Goal: Task Accomplishment & Management: Manage account settings

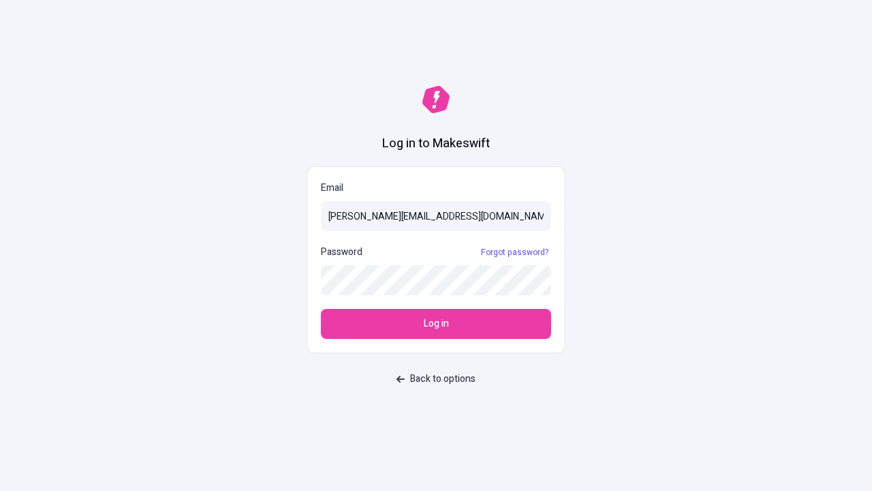
type input "[PERSON_NAME][EMAIL_ADDRESS][DOMAIN_NAME]"
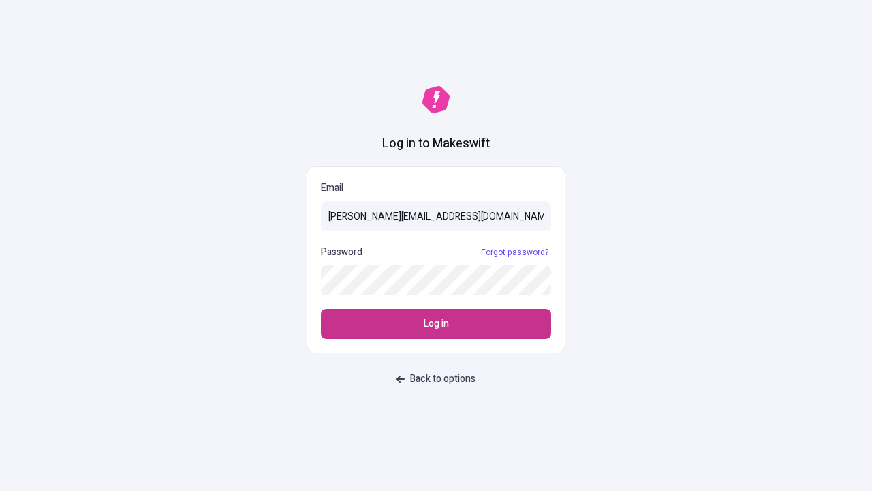
click at [436, 324] on span "Log in" at bounding box center [436, 323] width 25 height 15
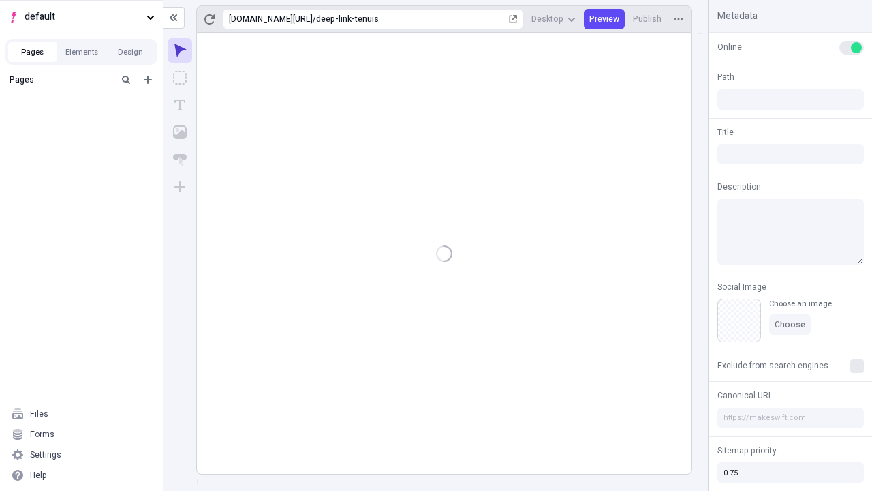
type input "/deep-link-tenuis"
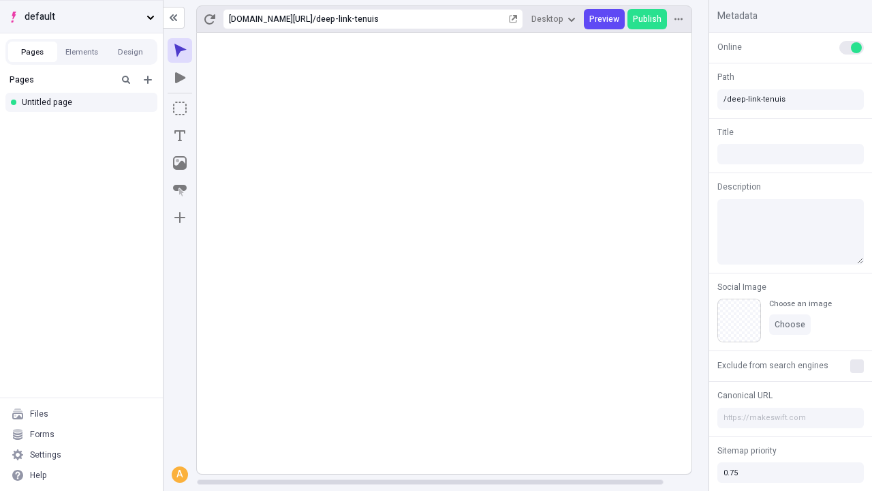
click at [81, 16] on span "default" at bounding box center [83, 17] width 117 height 15
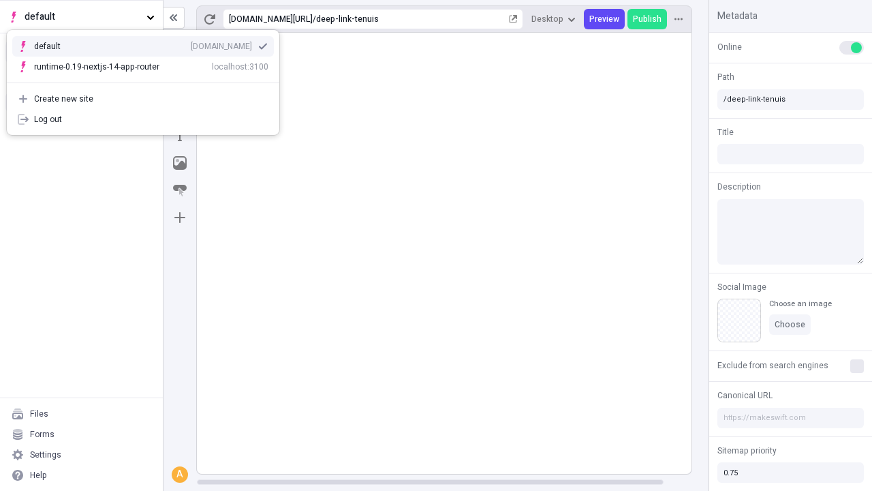
click at [143, 99] on div "Create new site" at bounding box center [151, 98] width 234 height 11
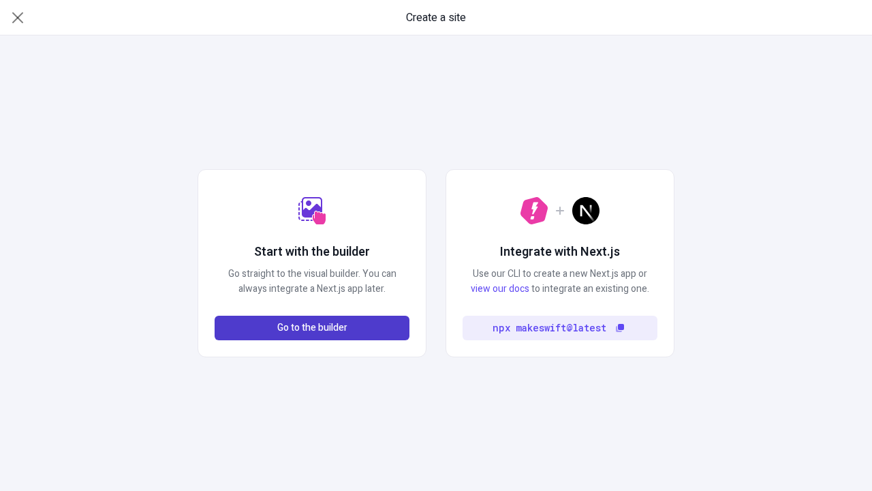
click at [312, 328] on span "Go to the builder" at bounding box center [312, 327] width 70 height 15
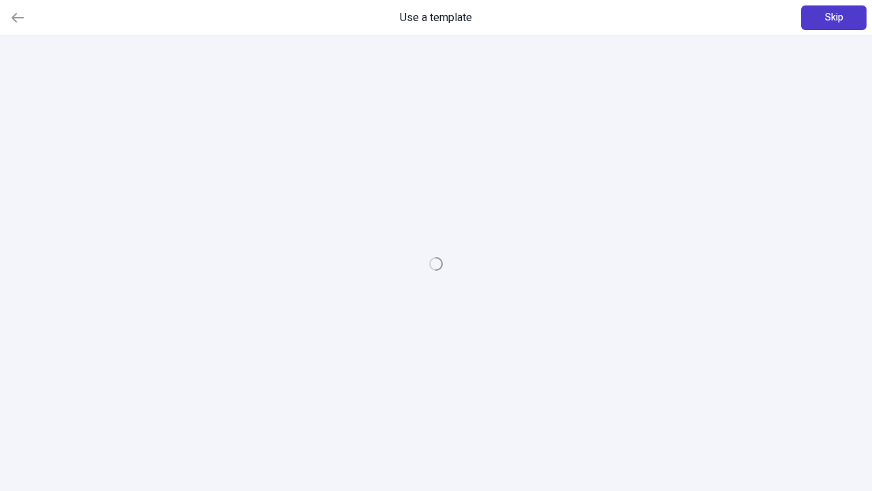
click at [834, 18] on span "Skip" at bounding box center [834, 17] width 18 height 15
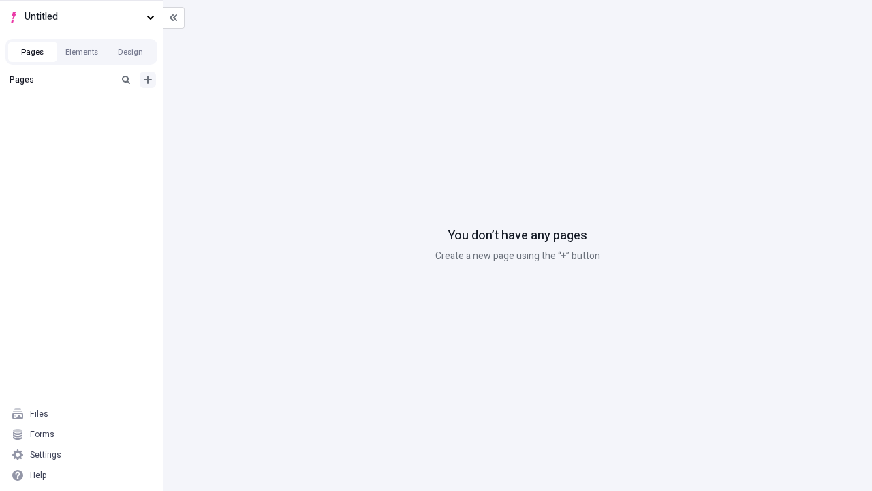
click at [148, 80] on icon "Add new" at bounding box center [148, 80] width 8 height 8
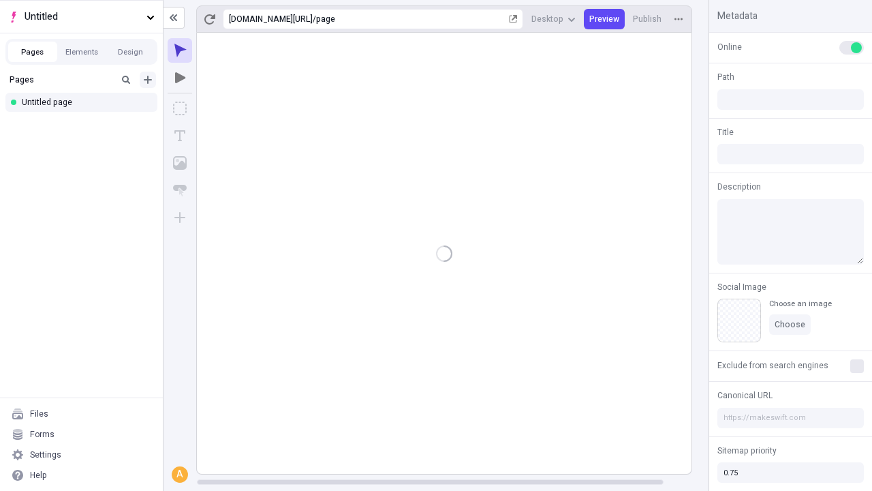
type input "/page"
click at [648, 19] on span "Publish" at bounding box center [647, 19] width 29 height 11
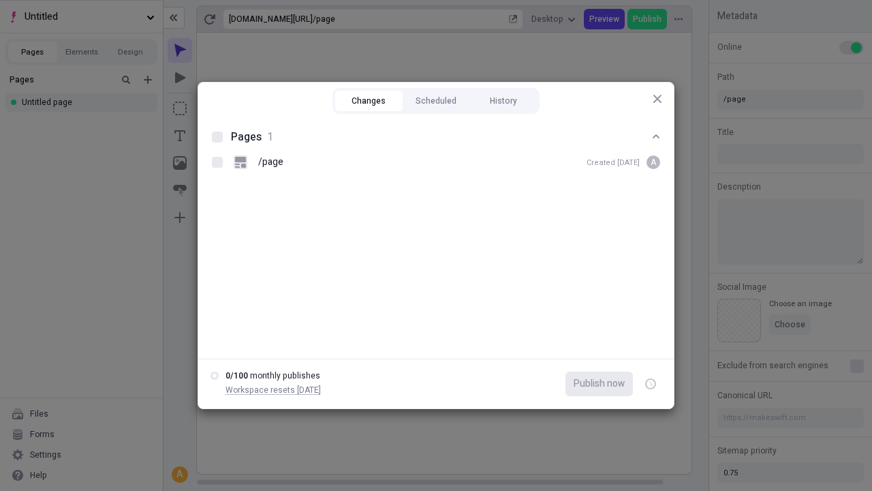
click at [369, 101] on button "Changes" at bounding box center [368, 101] width 67 height 20
click at [217, 137] on div at bounding box center [217, 137] width 11 height 11
checkbox input "true"
click at [651, 384] on icon "button" at bounding box center [651, 384] width 3 height 5
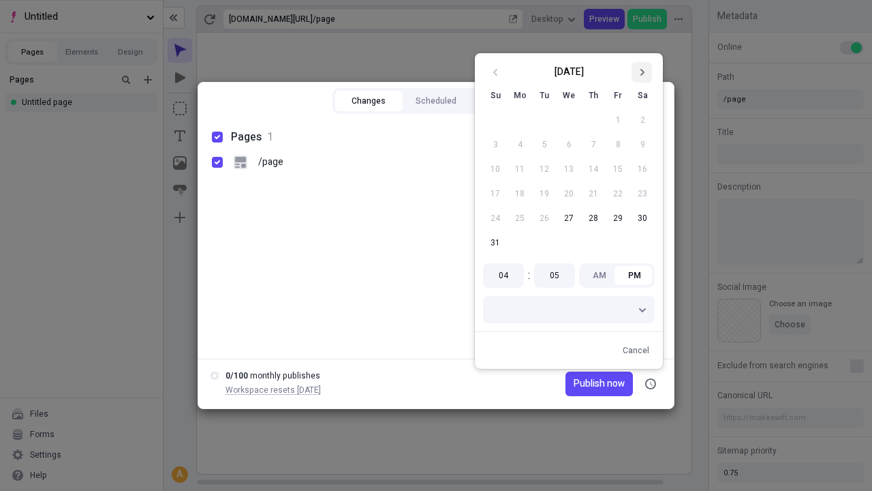
click at [642, 72] on icon "Go to next month" at bounding box center [642, 72] width 8 height 8
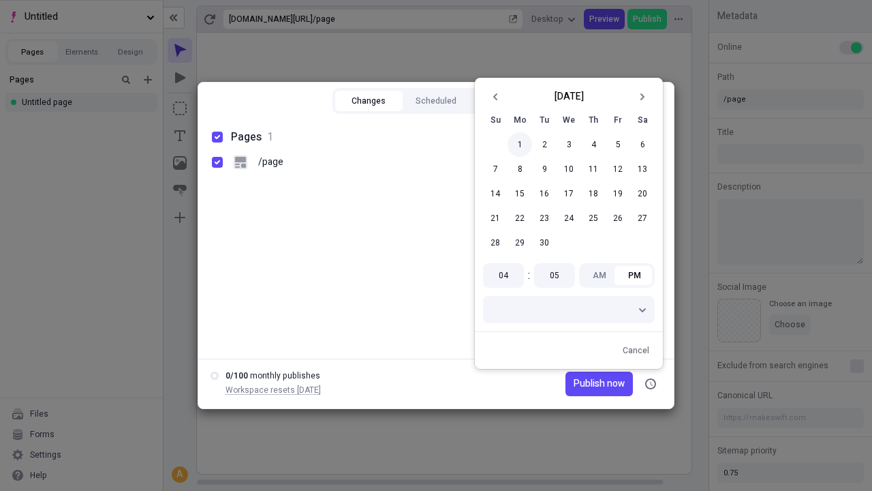
click at [520, 144] on button "1" at bounding box center [520, 144] width 25 height 25
click at [581, 384] on span "Publish on [DATE]" at bounding box center [587, 383] width 76 height 15
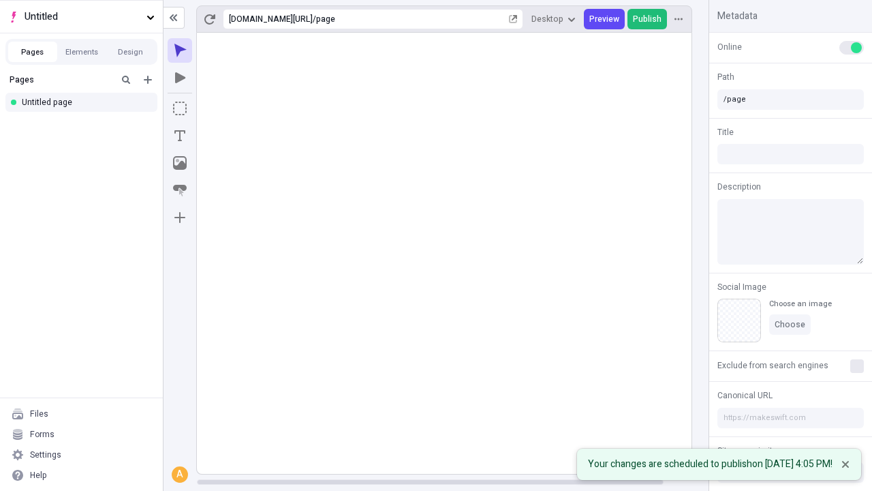
click at [648, 19] on span "Publish" at bounding box center [647, 19] width 29 height 11
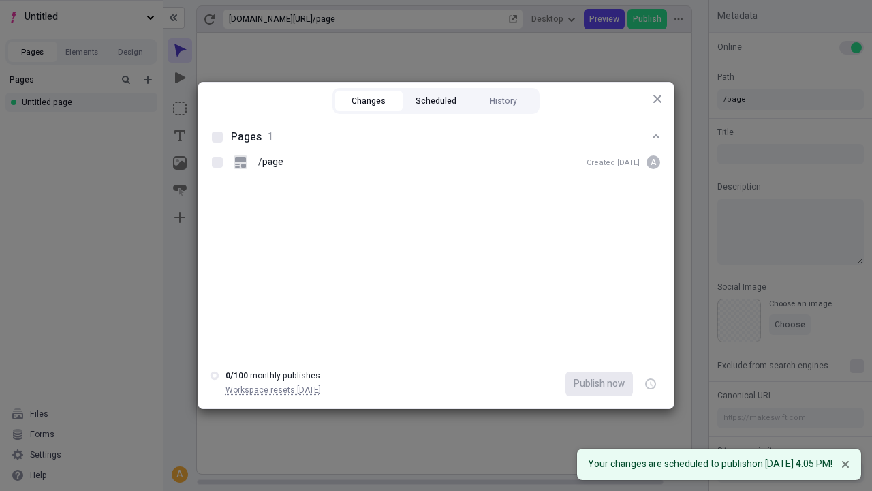
click at [436, 101] on button "Scheduled" at bounding box center [436, 101] width 67 height 20
